Goal: Task Accomplishment & Management: Complete application form

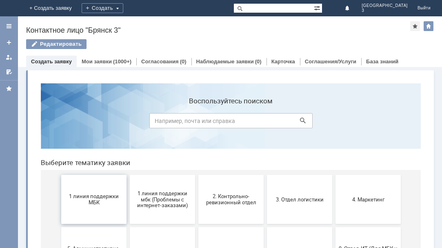
click at [97, 201] on span "1 линия поддержки МБК" at bounding box center [94, 199] width 60 height 12
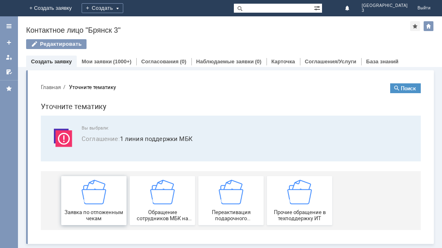
click at [110, 211] on span "Заявка по отложенным чекам" at bounding box center [94, 215] width 60 height 12
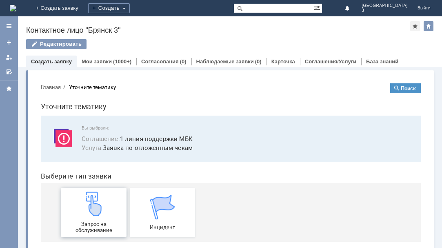
click at [98, 218] on div "Запрос на обслуживание" at bounding box center [94, 212] width 60 height 42
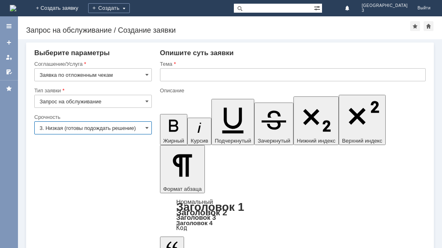
click at [118, 126] on input "3. Низкая (готовы подождать решение)" at bounding box center [92, 127] width 117 height 13
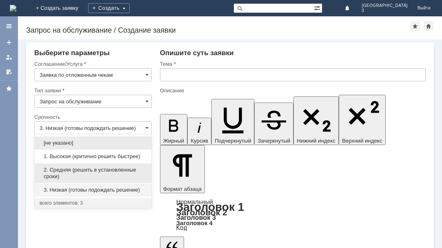
click at [103, 169] on span "2. Средняя (решить в установленные сроки)" at bounding box center [93, 172] width 107 height 13
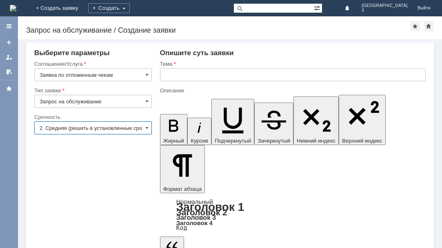
type input "2. Средняя (решить в установленные сроки)"
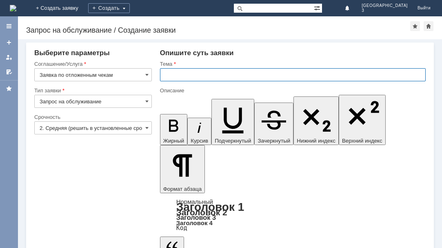
click at [177, 78] on input "text" at bounding box center [292, 74] width 265 height 13
type input "отл чек"
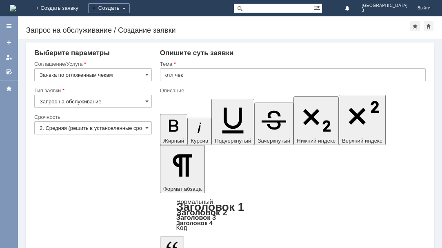
drag, startPoint x: 179, startPoint y: 1977, endPoint x: 179, endPoint y: 1972, distance: 5.3
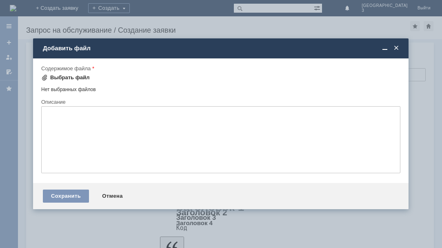
click at [45, 77] on span at bounding box center [44, 77] width 7 height 7
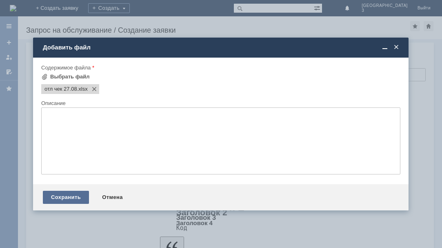
click at [66, 196] on div "Сохранить" at bounding box center [66, 196] width 46 height 13
